Goal: Task Accomplishment & Management: Manage account settings

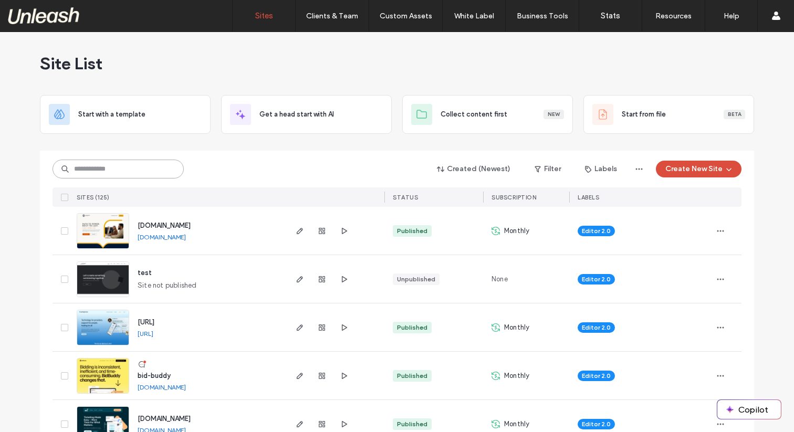
click at [100, 169] on input at bounding box center [118, 169] width 131 height 19
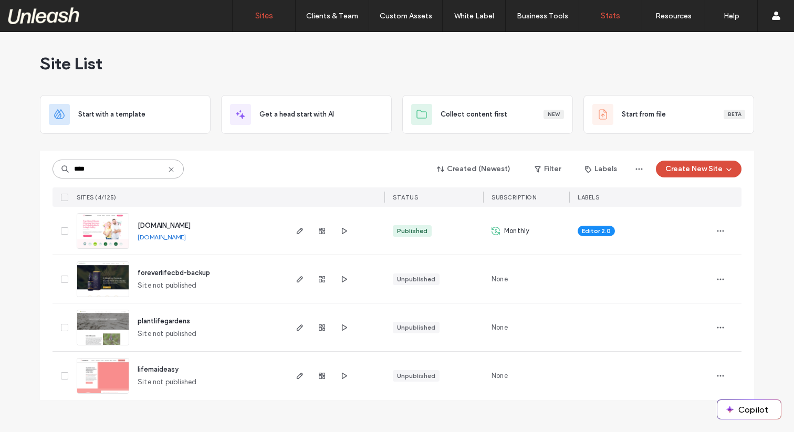
type input "****"
click at [33, 261] on div "Site List Start with a template Get a head start with AI Collect content first …" at bounding box center [397, 232] width 794 height 400
click at [324, 232] on use "button" at bounding box center [322, 231] width 6 height 6
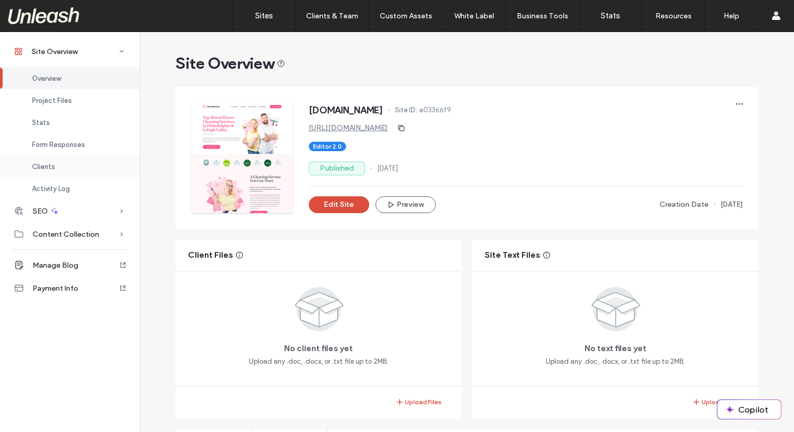
click at [49, 168] on span "Clients" at bounding box center [43, 167] width 23 height 8
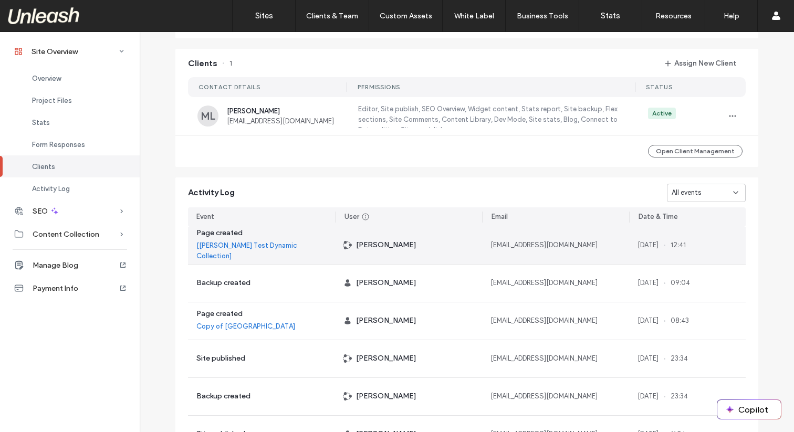
scroll to position [854, 0]
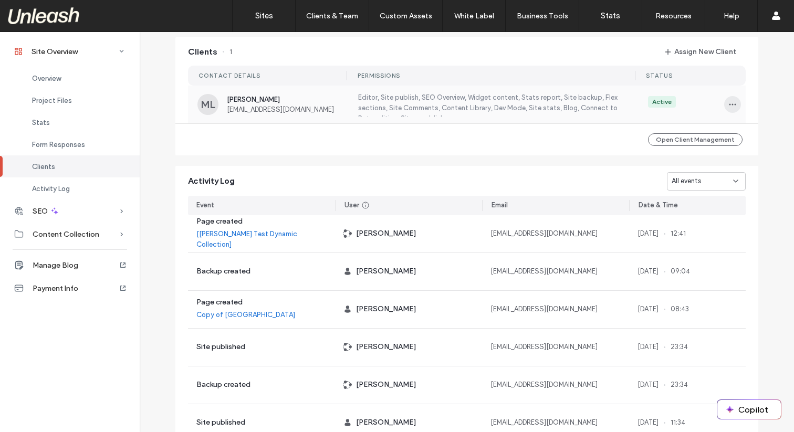
click at [729, 102] on icon "button" at bounding box center [733, 104] width 8 height 8
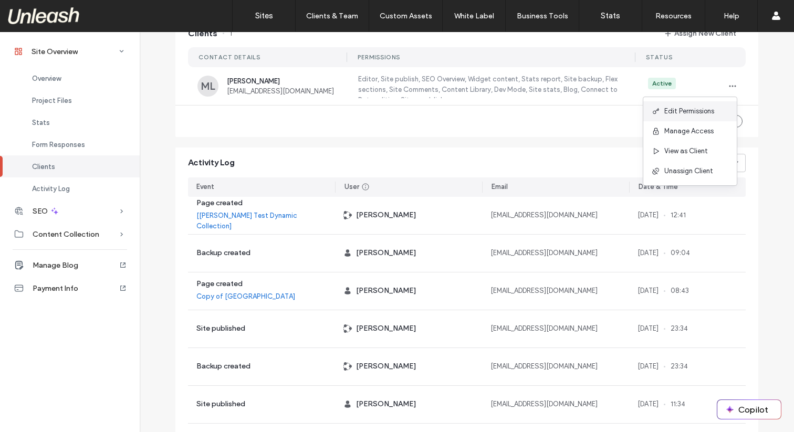
scroll to position [874, 0]
click at [691, 106] on span "Edit Permissions" at bounding box center [690, 111] width 50 height 11
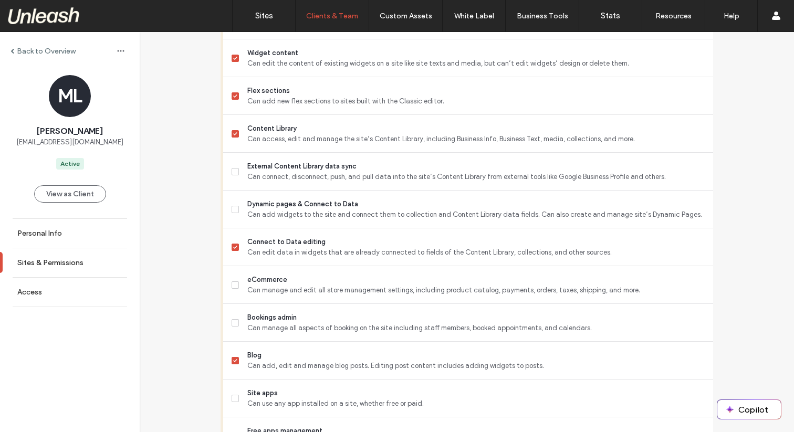
scroll to position [550, 0]
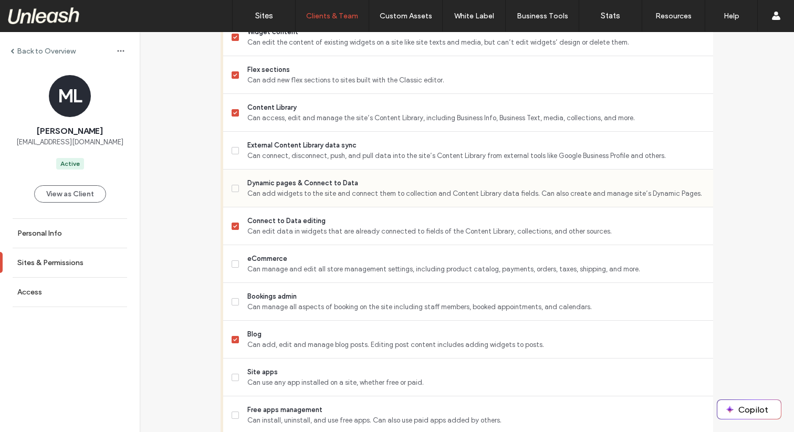
click at [233, 186] on span at bounding box center [235, 188] width 7 height 7
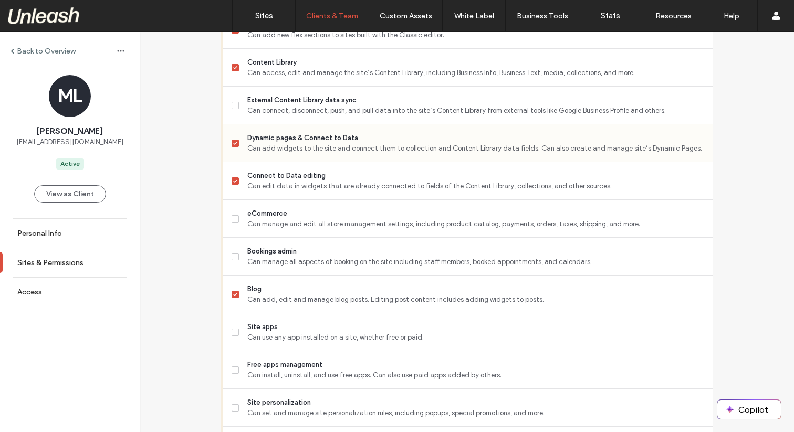
scroll to position [590, 0]
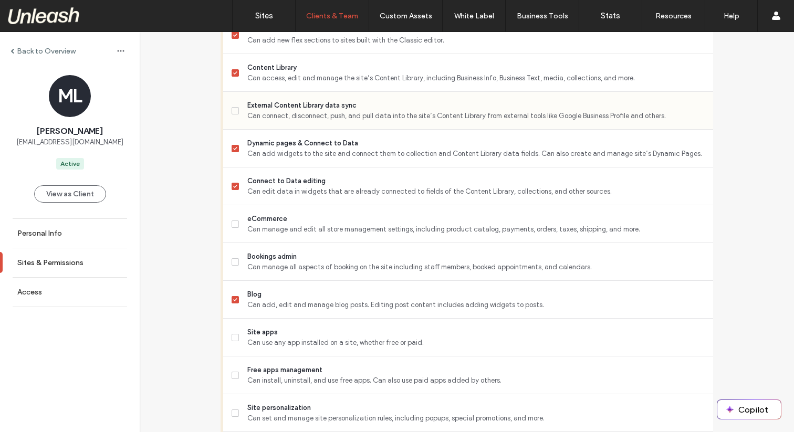
click at [233, 113] on span at bounding box center [235, 110] width 7 height 7
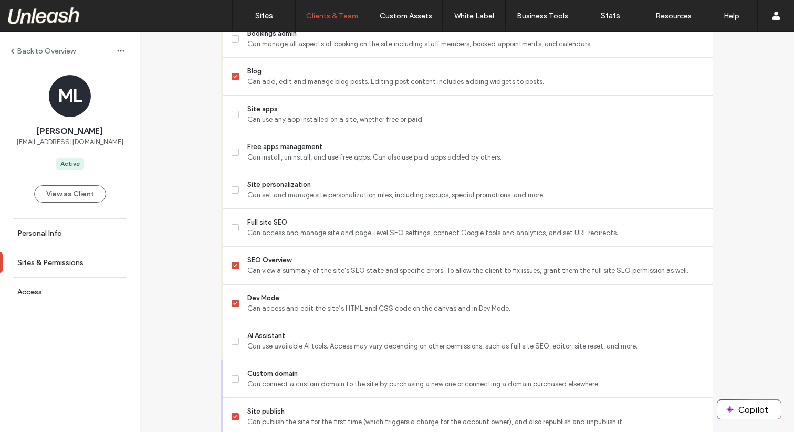
scroll to position [813, 0]
click at [233, 115] on icon at bounding box center [235, 114] width 4 height 3
click at [233, 229] on icon at bounding box center [235, 228] width 4 height 3
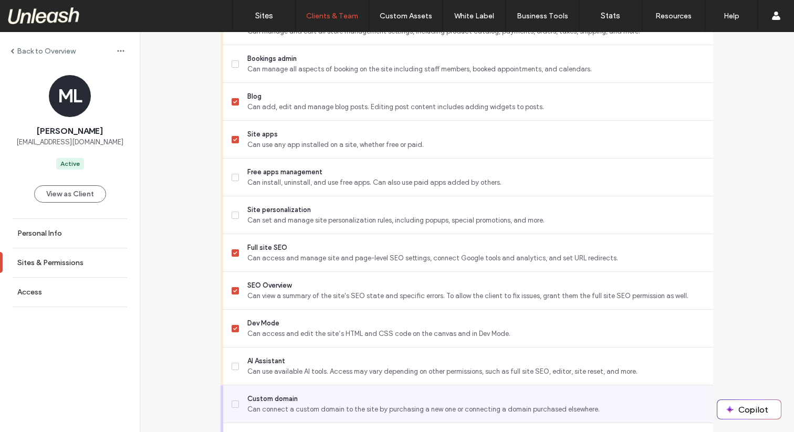
scroll to position [821, 0]
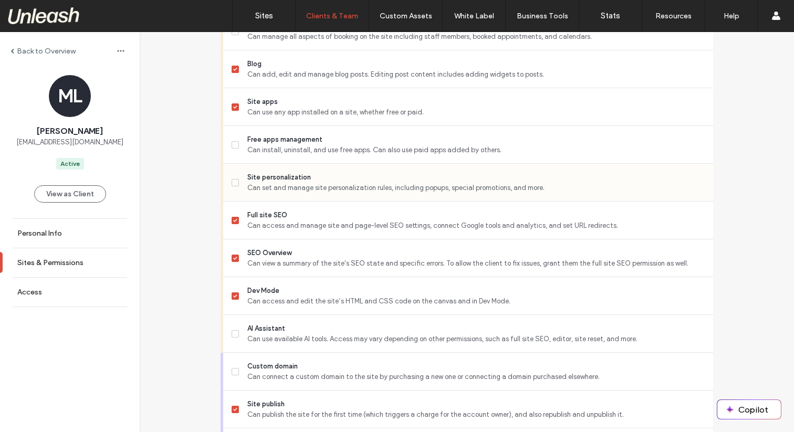
click at [232, 179] on span at bounding box center [235, 182] width 7 height 7
click at [233, 146] on icon at bounding box center [235, 144] width 4 height 3
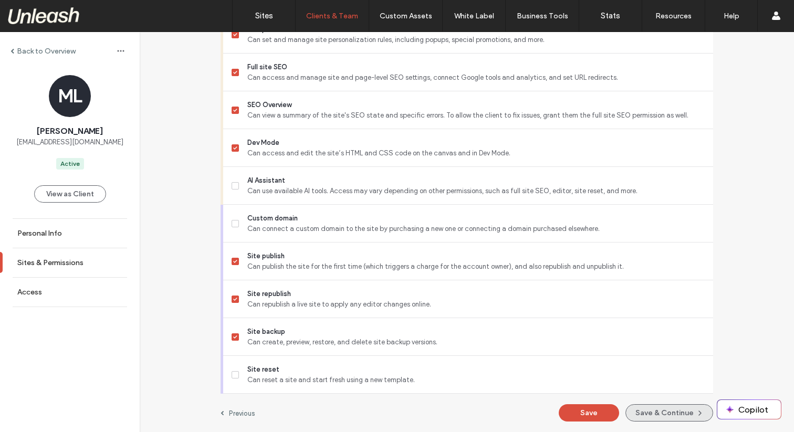
click at [655, 415] on button "Save & Continue" at bounding box center [670, 413] width 88 height 17
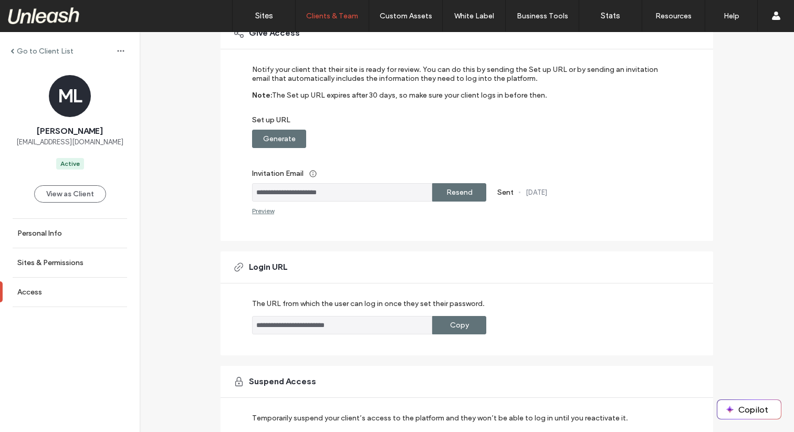
scroll to position [169, 0]
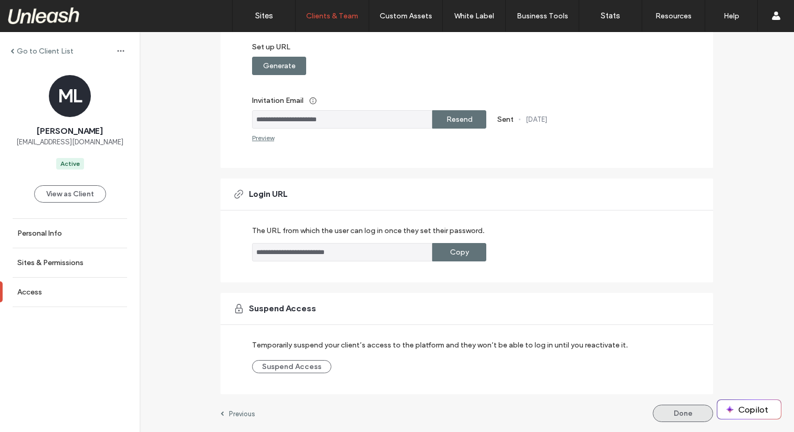
click at [668, 407] on button "Done" at bounding box center [683, 413] width 60 height 17
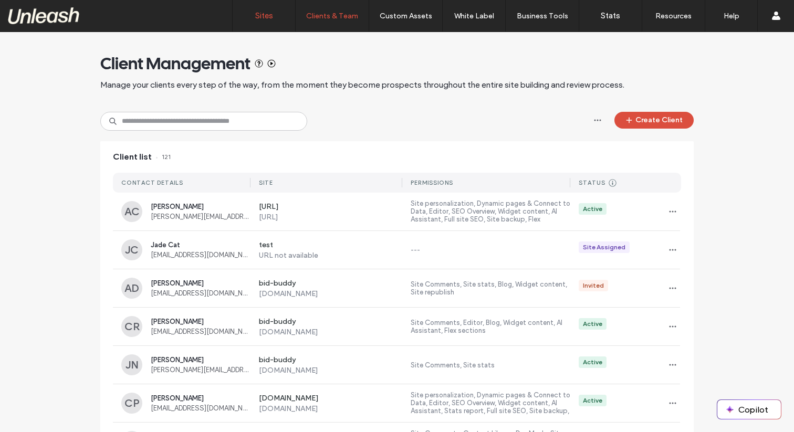
click at [283, 18] on link "Sites" at bounding box center [264, 16] width 63 height 32
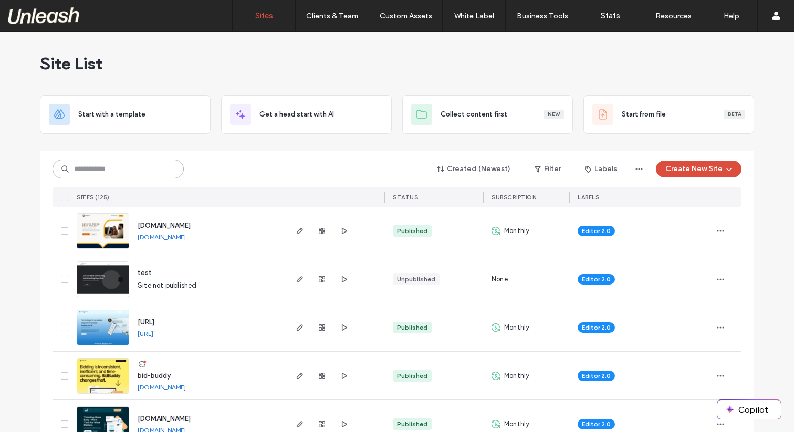
click at [113, 169] on input at bounding box center [118, 169] width 131 height 19
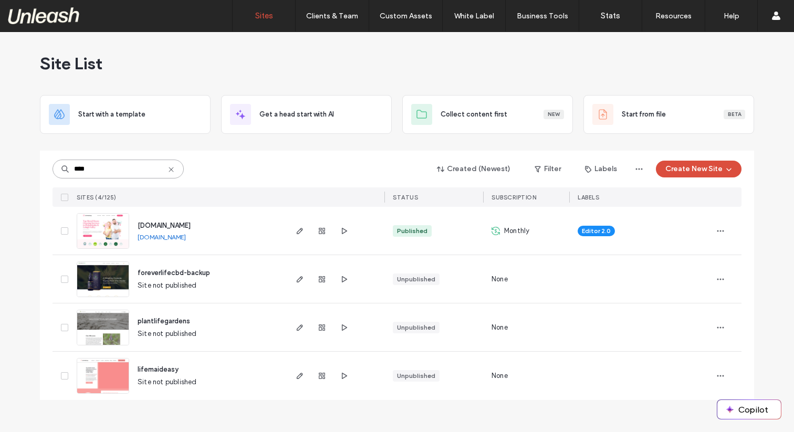
type input "****"
click at [105, 231] on img at bounding box center [102, 249] width 51 height 71
